Goal: Check status: Check status

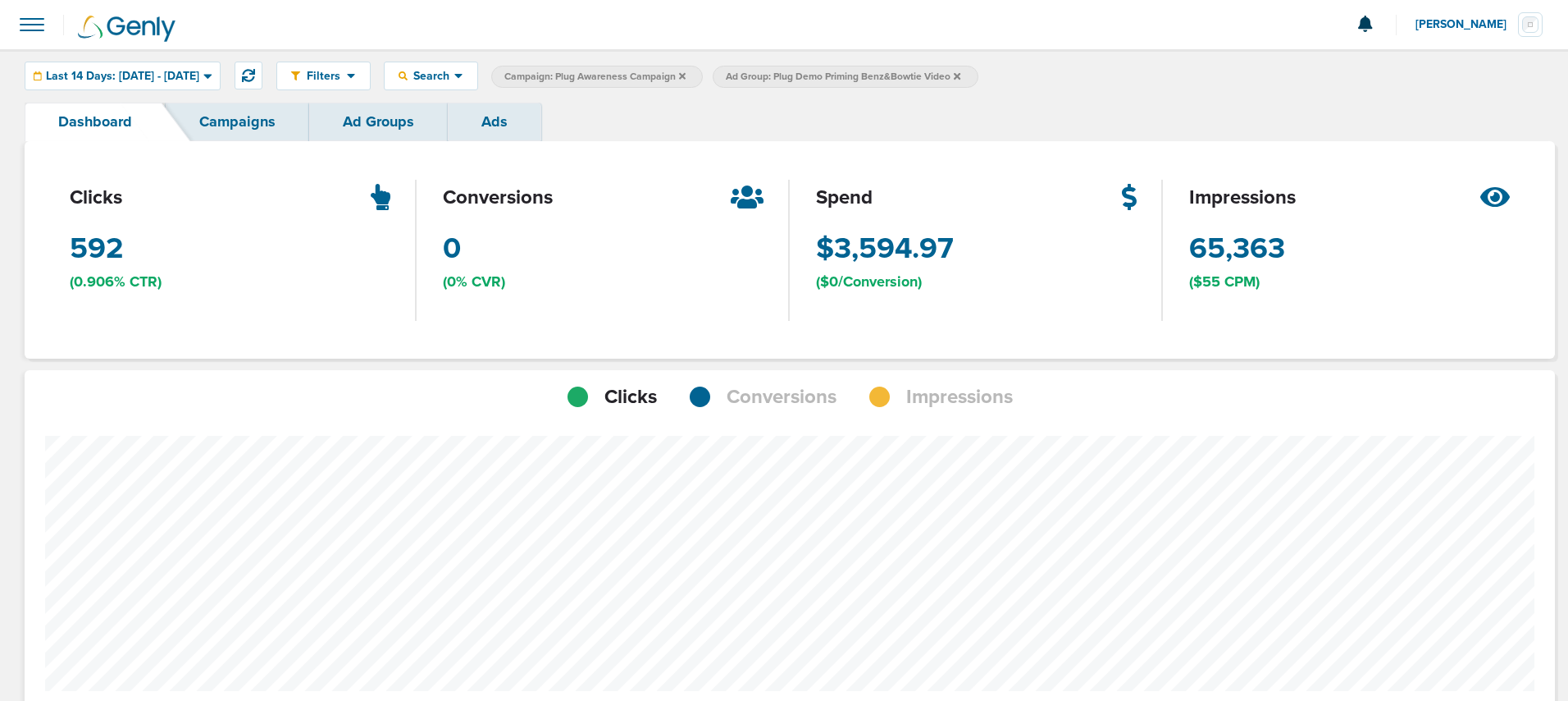
scroll to position [819286, 818405]
click at [262, 73] on button at bounding box center [248, 75] width 28 height 28
click at [212, 70] on icon at bounding box center [208, 76] width 9 height 14
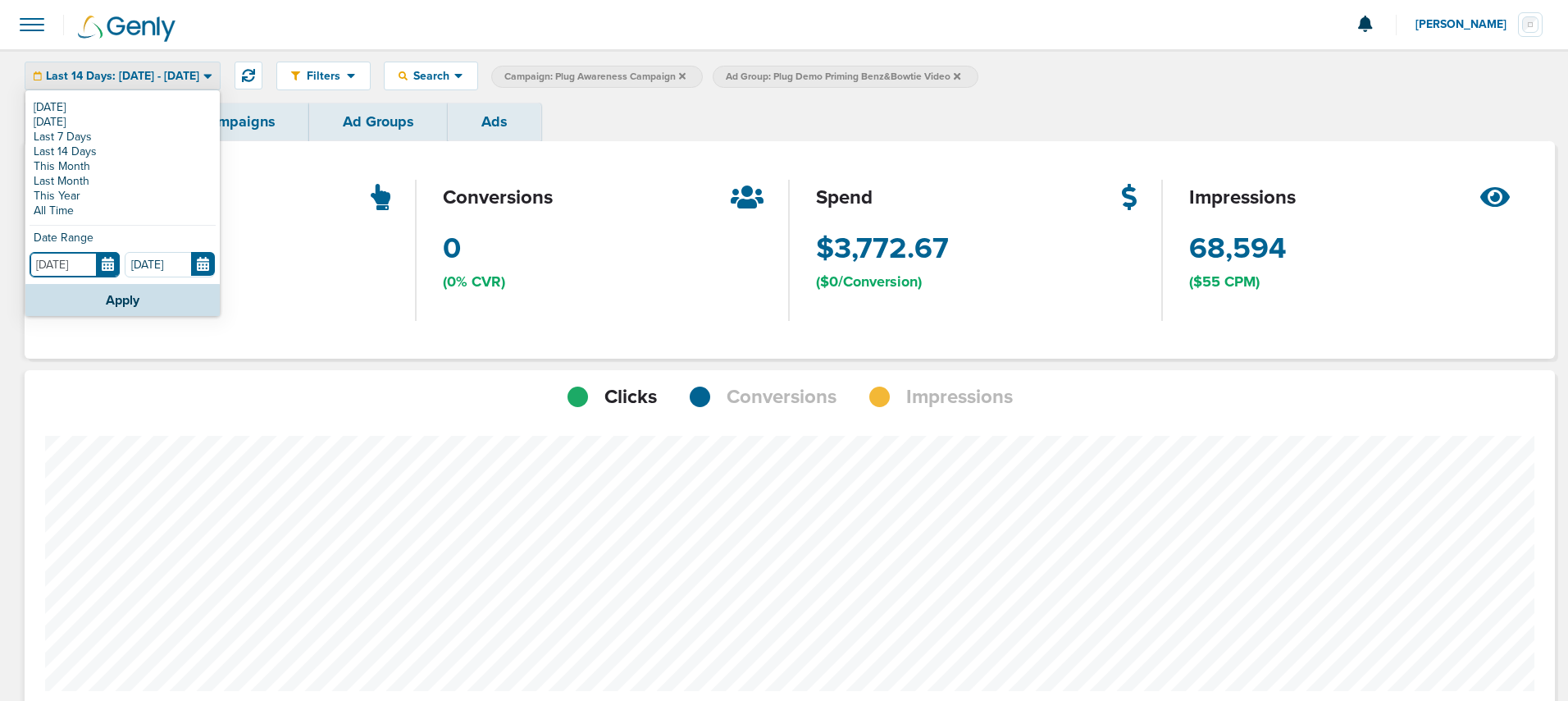
click at [106, 255] on input "[DATE]" at bounding box center [74, 264] width 90 height 25
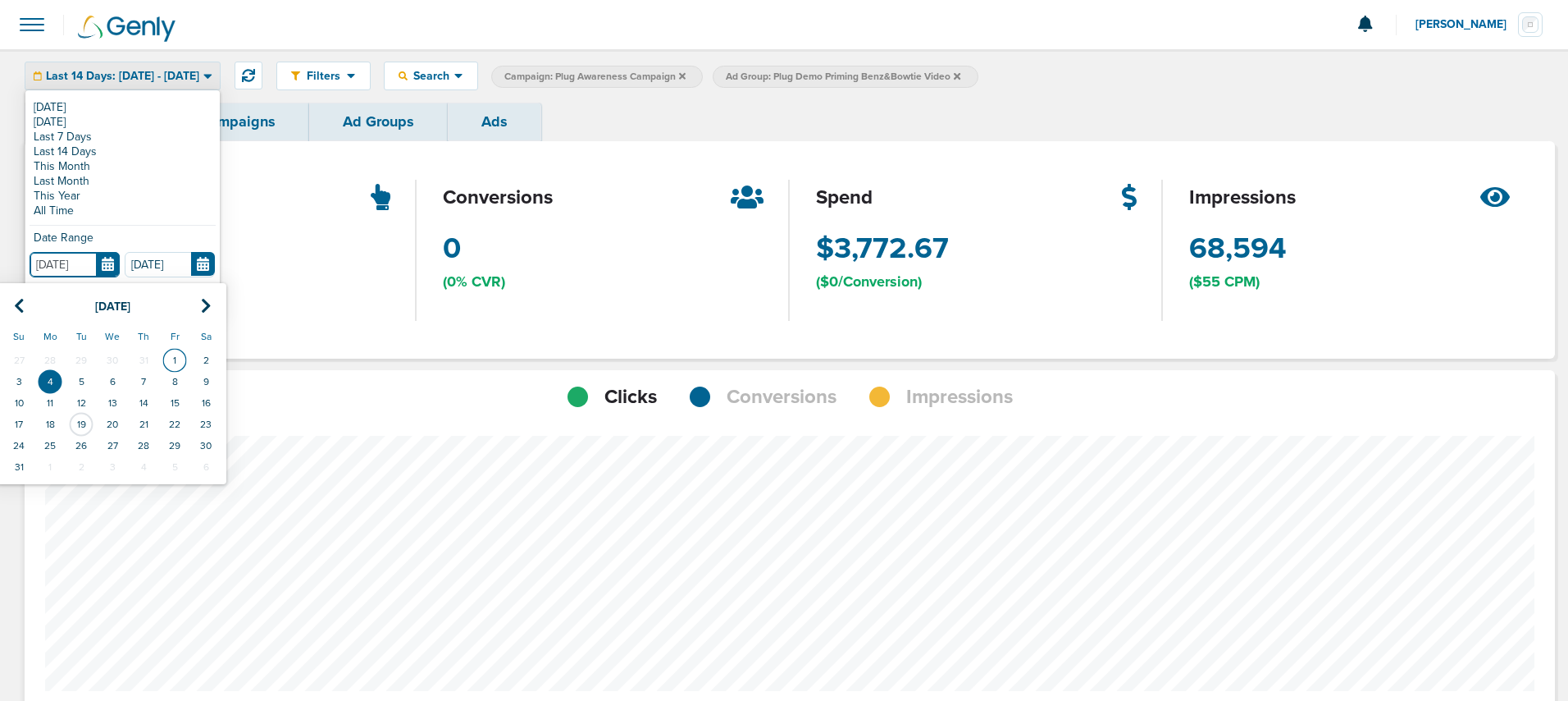
click at [182, 361] on td "1" at bounding box center [175, 360] width 31 height 21
type input "[DATE]"
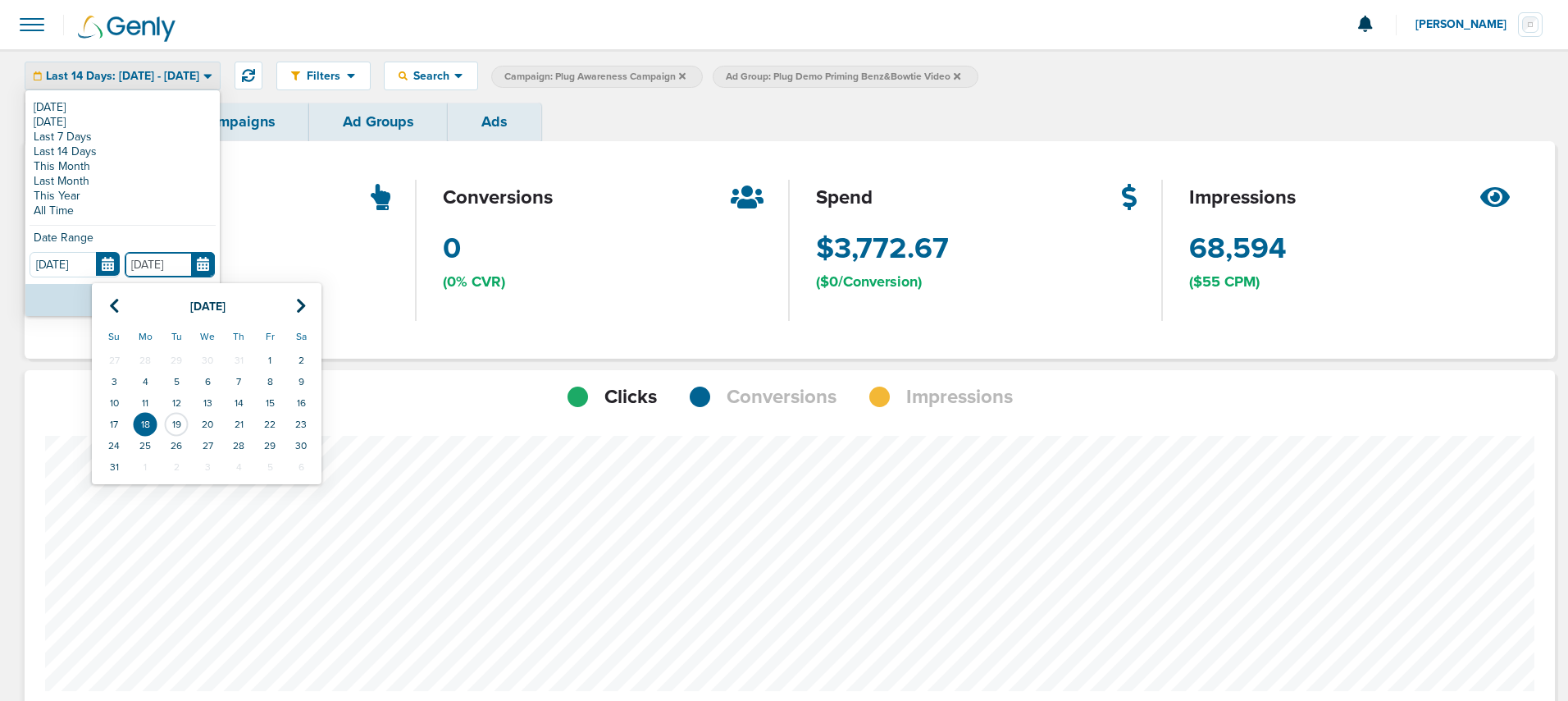
click at [204, 260] on input "[DATE]" at bounding box center [169, 264] width 90 height 25
click at [173, 422] on td "19" at bounding box center [177, 424] width 31 height 21
type input "[DATE]"
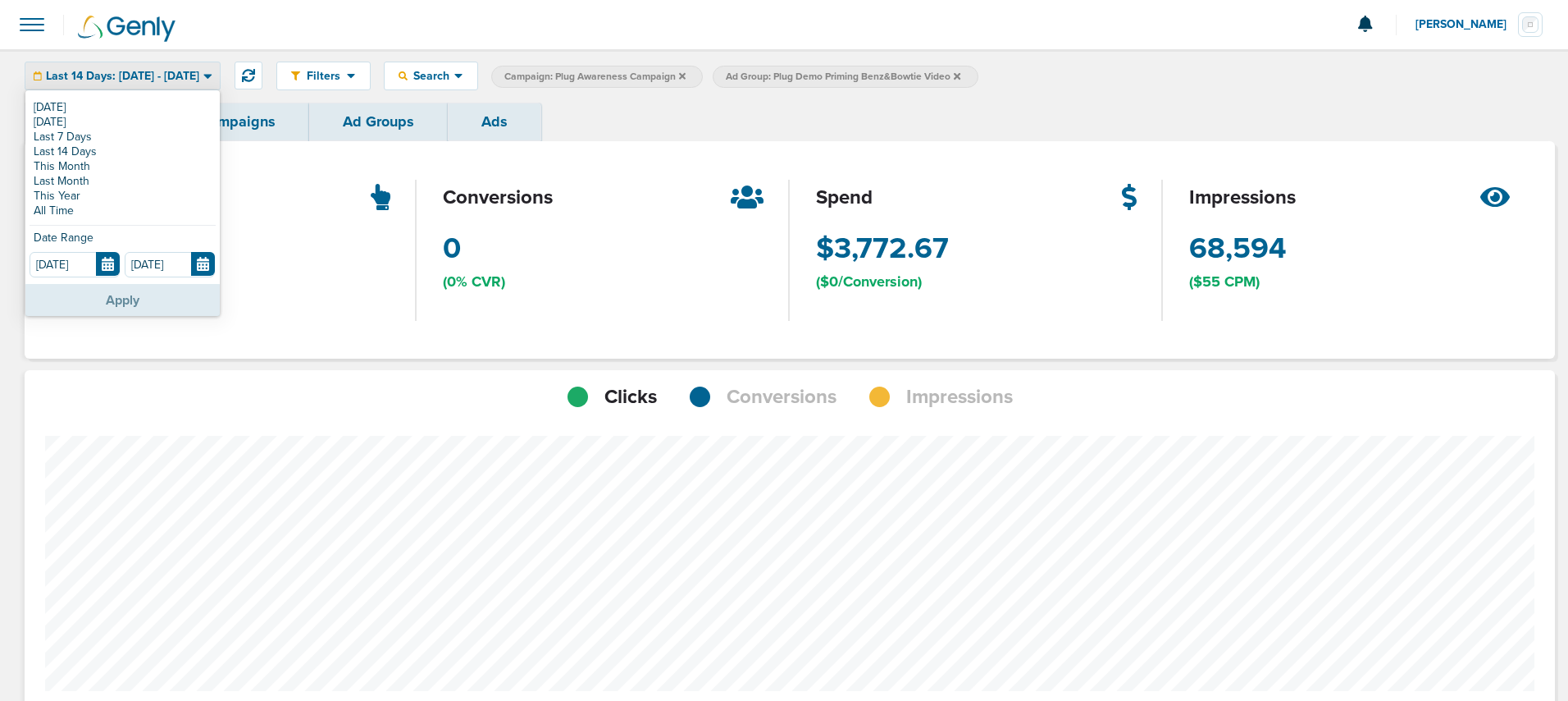
click at [195, 303] on button "Apply" at bounding box center [122, 299] width 194 height 32
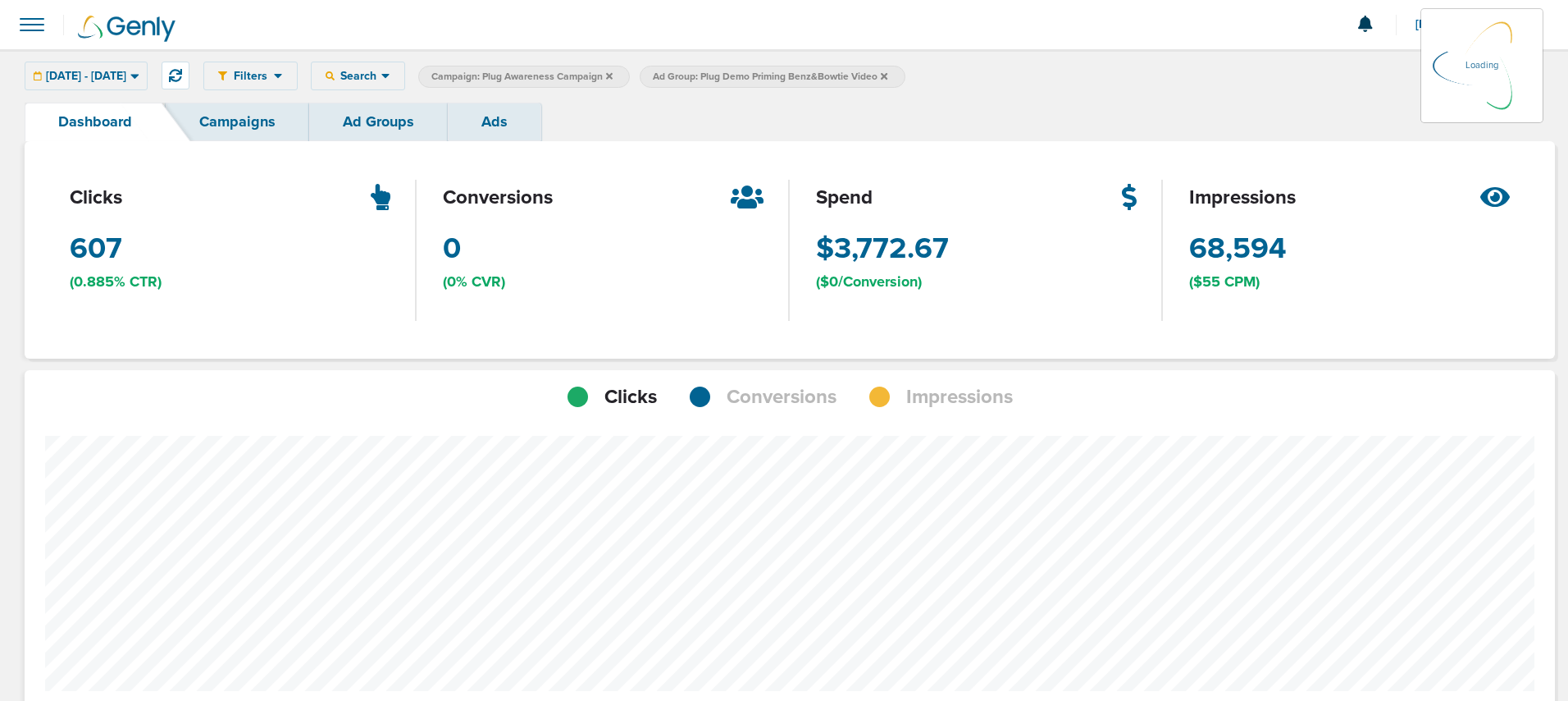
scroll to position [1158, 1519]
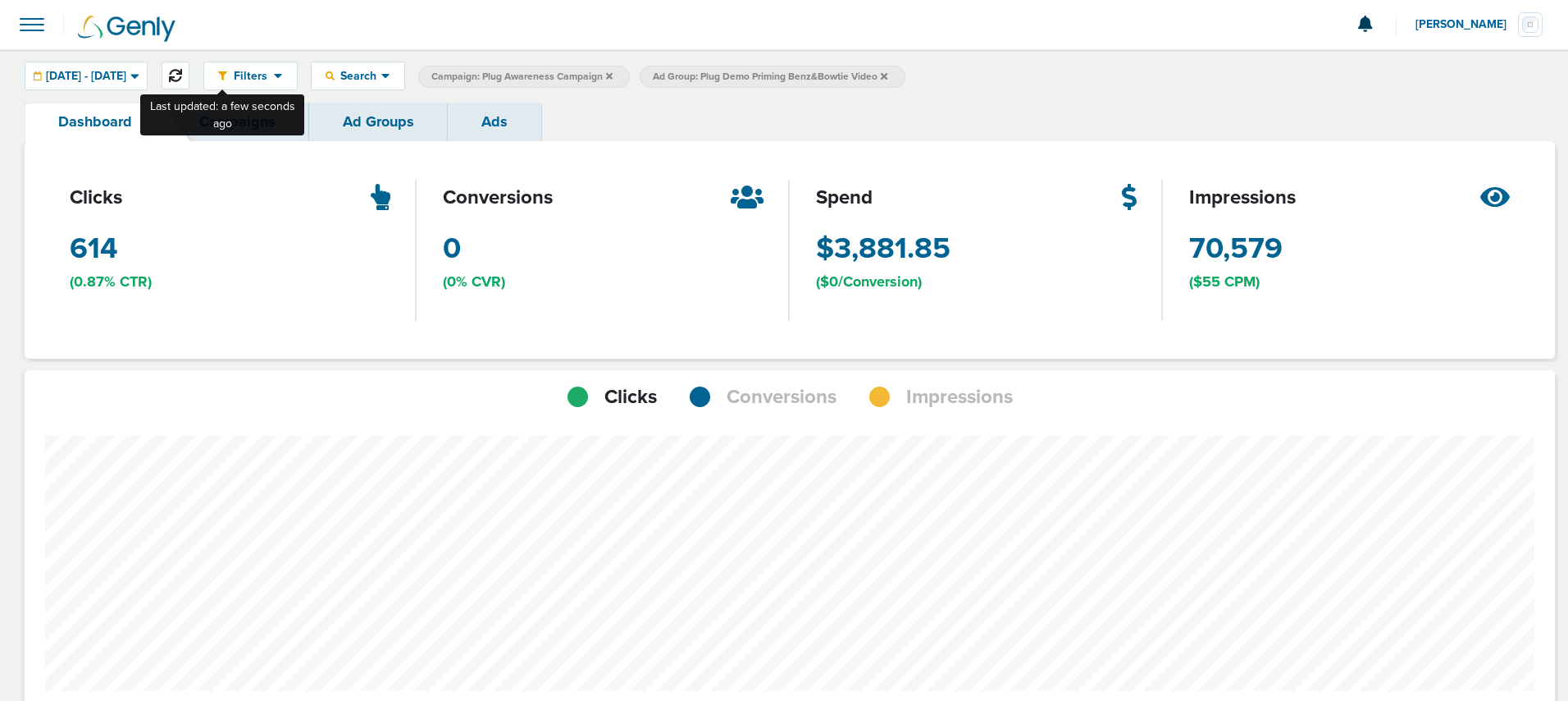
click at [182, 78] on icon at bounding box center [176, 76] width 14 height 14
